Goal: Task Accomplishment & Management: Use online tool/utility

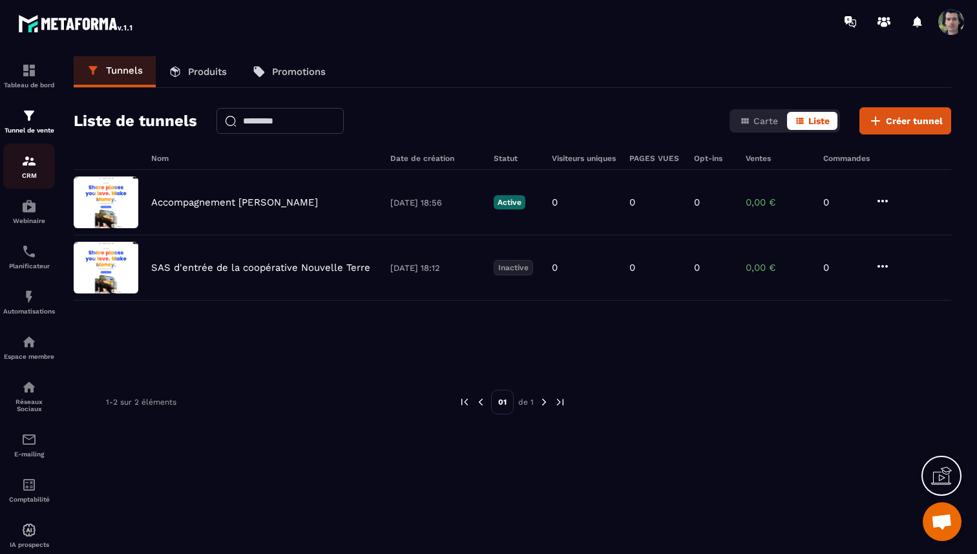
click at [30, 171] on div "CRM" at bounding box center [29, 166] width 52 height 26
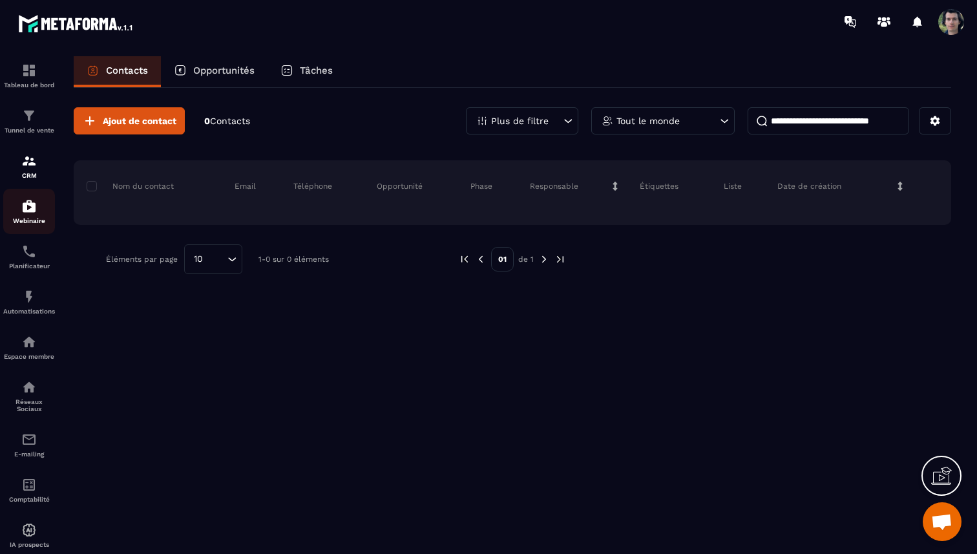
click at [31, 208] on img at bounding box center [29, 206] width 16 height 16
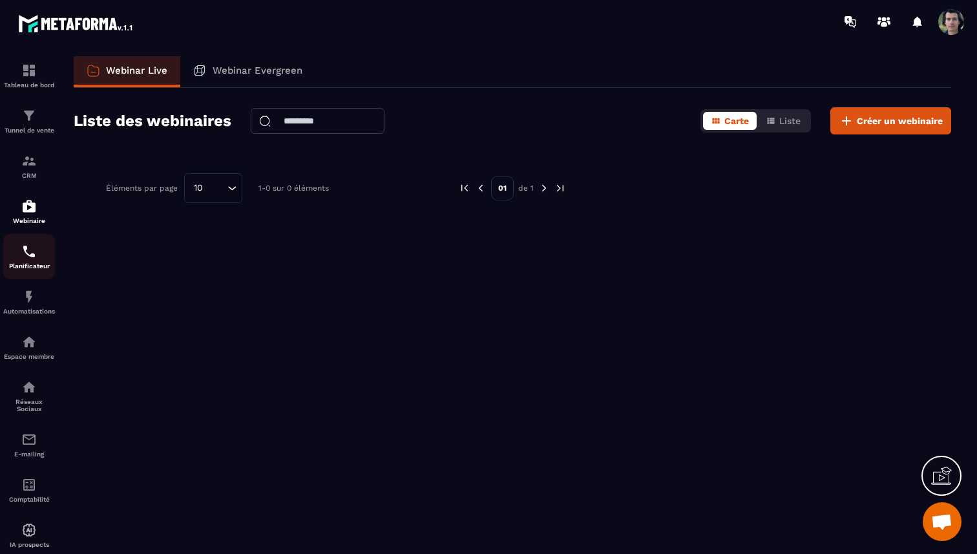
click at [34, 270] on p "Planificateur" at bounding box center [29, 265] width 52 height 7
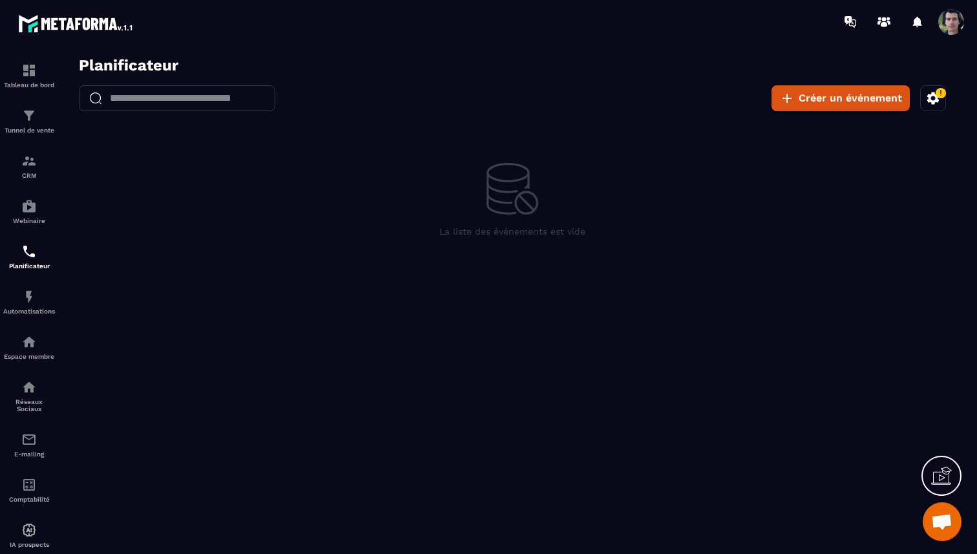
click at [935, 99] on icon "button" at bounding box center [934, 98] width 12 height 12
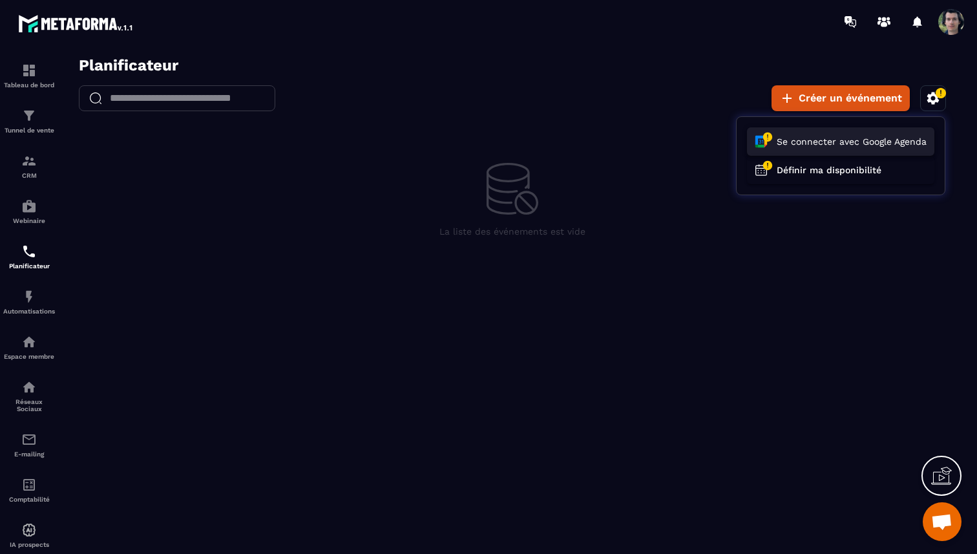
click at [874, 144] on button "Se connecter avec Google Agenda" at bounding box center [840, 141] width 187 height 28
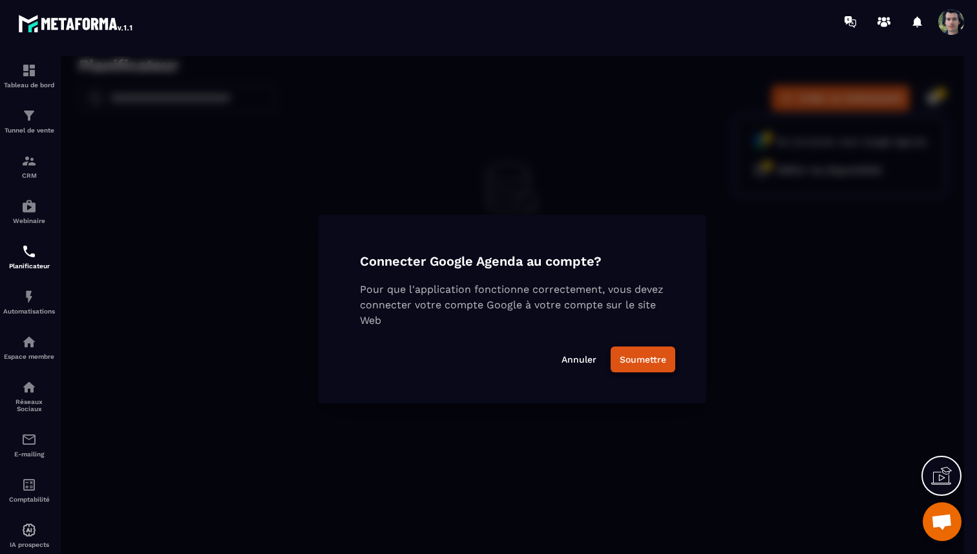
click at [636, 357] on button "Soumettre" at bounding box center [643, 359] width 65 height 26
